Goal: Transaction & Acquisition: Download file/media

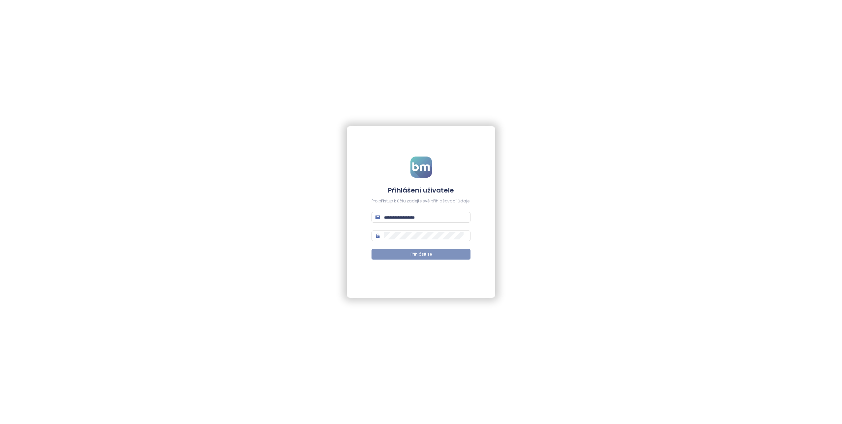
type input "**********"
click at [412, 255] on span "Přihlásit se" at bounding box center [421, 254] width 21 height 6
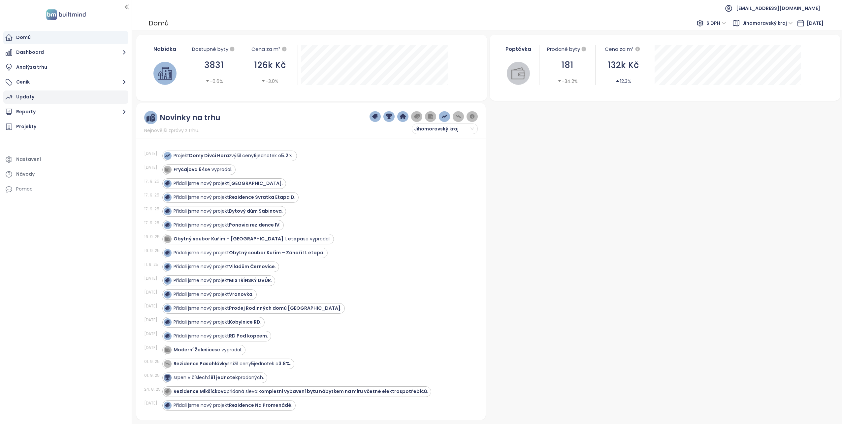
click at [29, 93] on div "Updaty" at bounding box center [25, 97] width 18 height 8
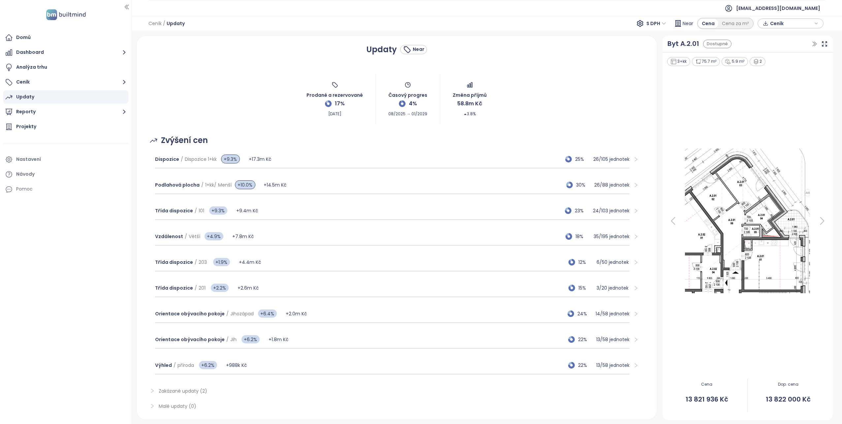
click at [774, 23] on span "Ceník" at bounding box center [791, 23] width 43 height 10
click at [778, 36] on span "XLSX" at bounding box center [780, 36] width 18 height 10
click at [779, 69] on div "Realpad CSV" at bounding box center [793, 70] width 39 height 7
click at [778, 57] on span "Stáhnout" at bounding box center [782, 56] width 23 height 7
